Goal: Task Accomplishment & Management: Manage account settings

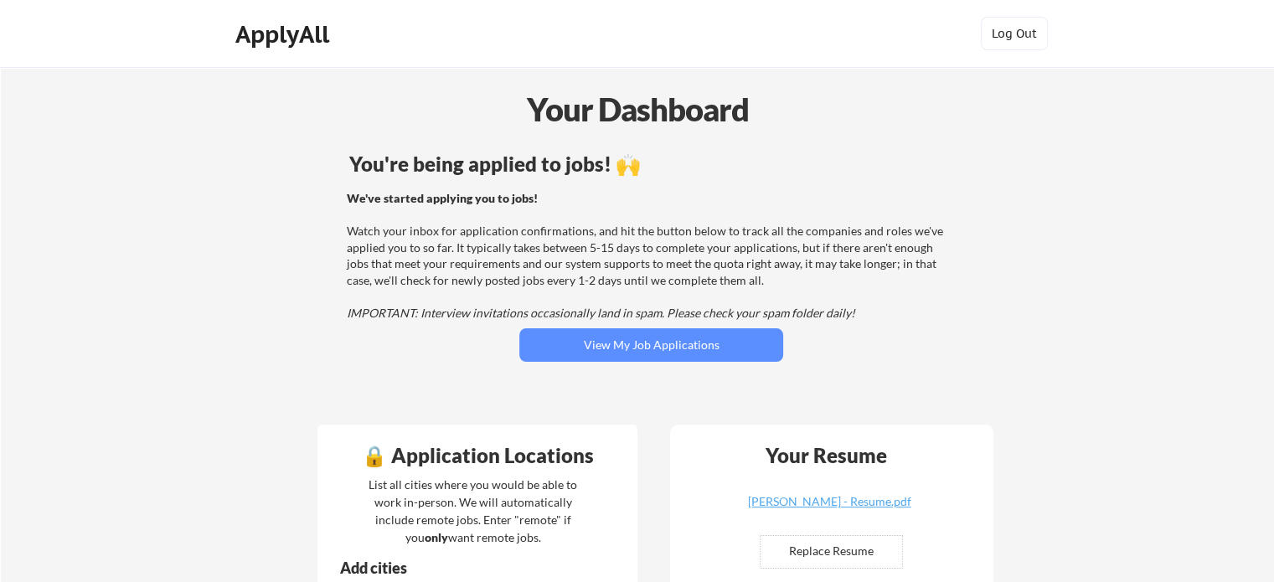
click at [784, 363] on div "You're being applied to jobs! 🙌 We've started applying you to jobs! Watch your …" at bounding box center [651, 279] width 676 height 267
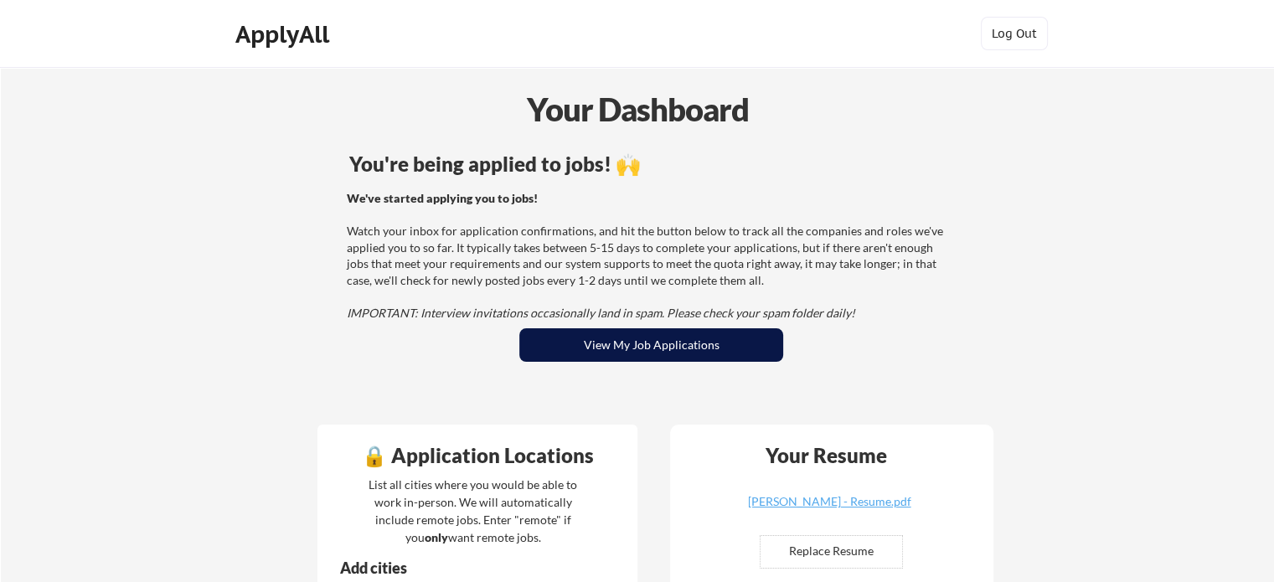
click at [742, 339] on button "View My Job Applications" at bounding box center [651, 344] width 264 height 33
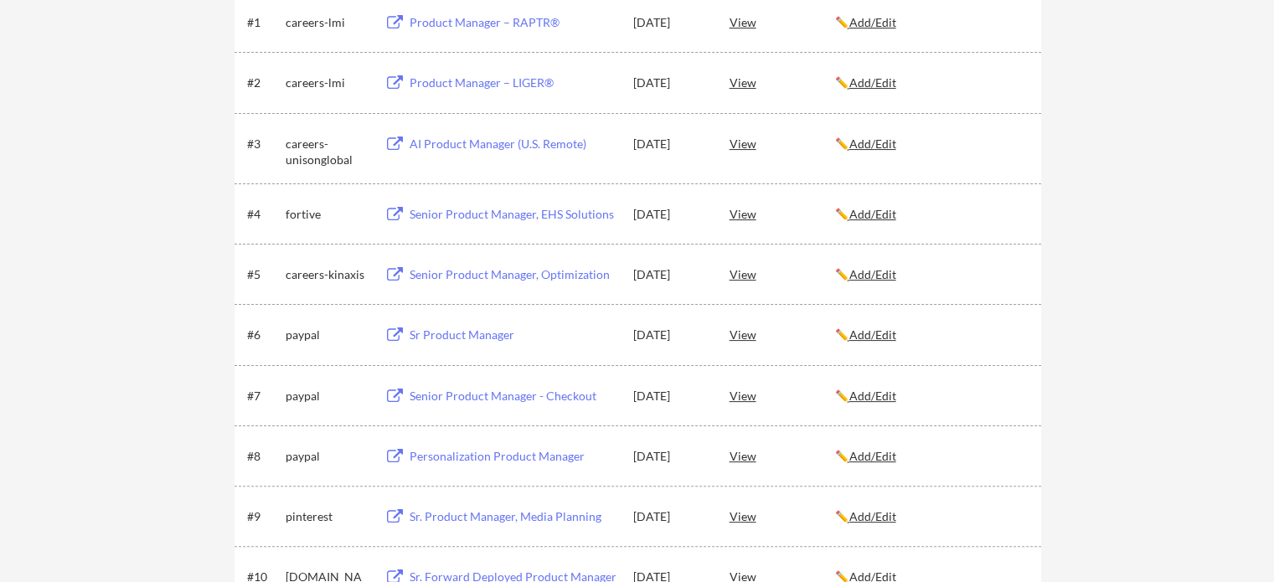
scroll to position [3186, 0]
